Goal: Navigation & Orientation: Find specific page/section

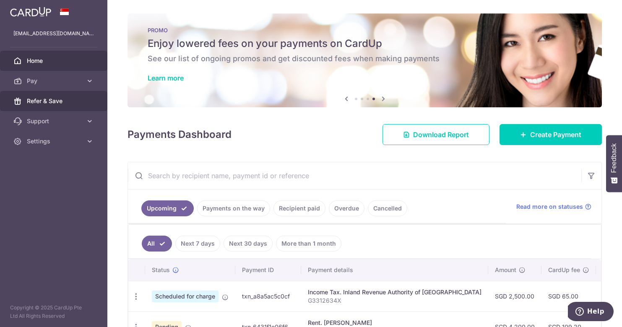
scroll to position [71, 0]
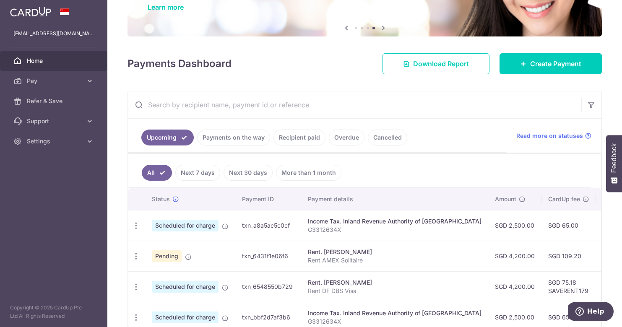
click at [45, 62] on span "Home" at bounding box center [54, 61] width 55 height 8
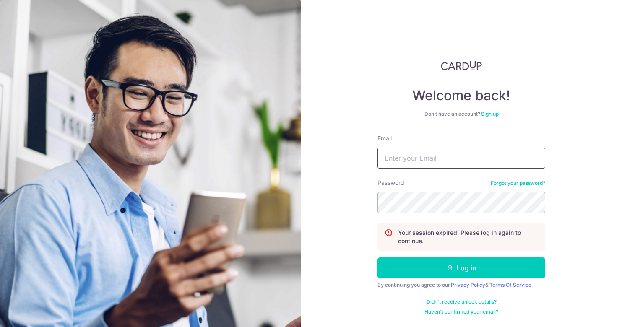
type input "Jan.orlej@gmail.com"
click at [462, 268] on button "Log in" at bounding box center [462, 268] width 168 height 21
